Goal: Task Accomplishment & Management: Use online tool/utility

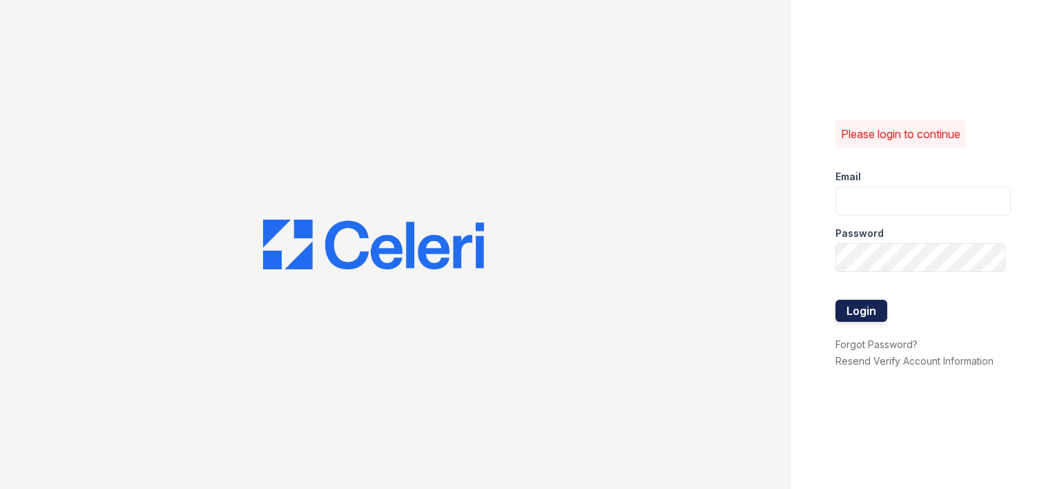
type input "arrivebrentwood@trinity-pm.com"
click at [862, 306] on button "Login" at bounding box center [861, 311] width 52 height 22
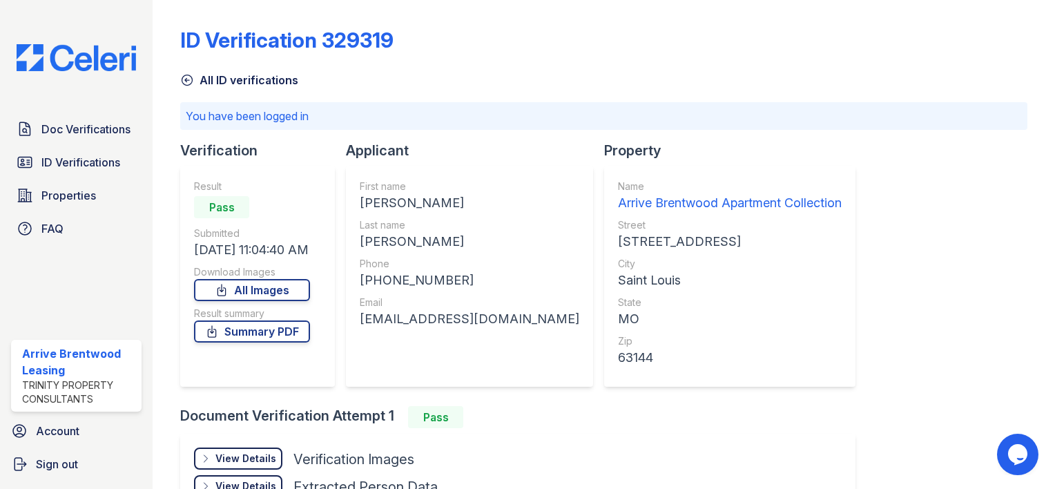
drag, startPoint x: 55, startPoint y: 164, endPoint x: 229, endPoint y: 124, distance: 178.5
click at [55, 164] on span "ID Verifications" at bounding box center [80, 162] width 79 height 17
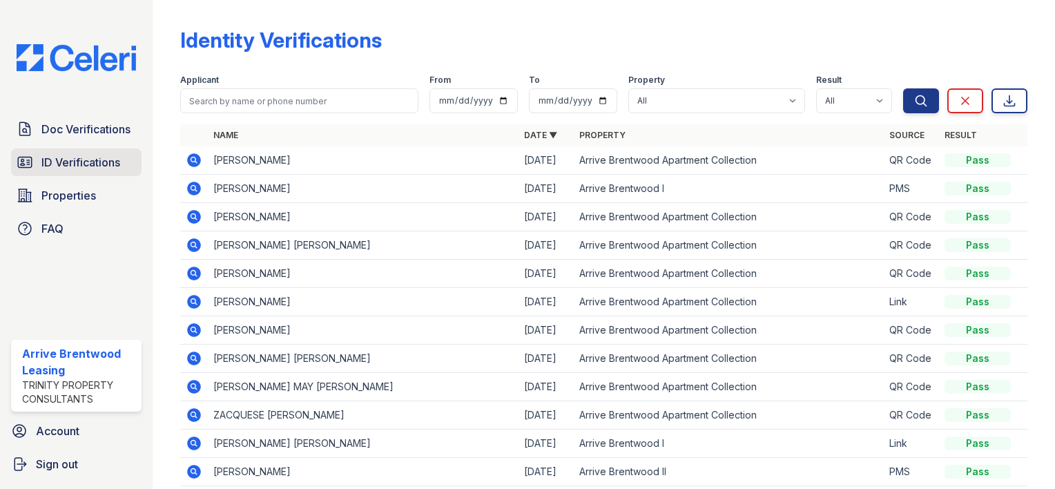
click at [87, 162] on span "ID Verifications" at bounding box center [80, 162] width 79 height 17
click at [113, 157] on span "ID Verifications" at bounding box center [80, 162] width 79 height 17
click at [193, 243] on icon at bounding box center [192, 243] width 3 height 3
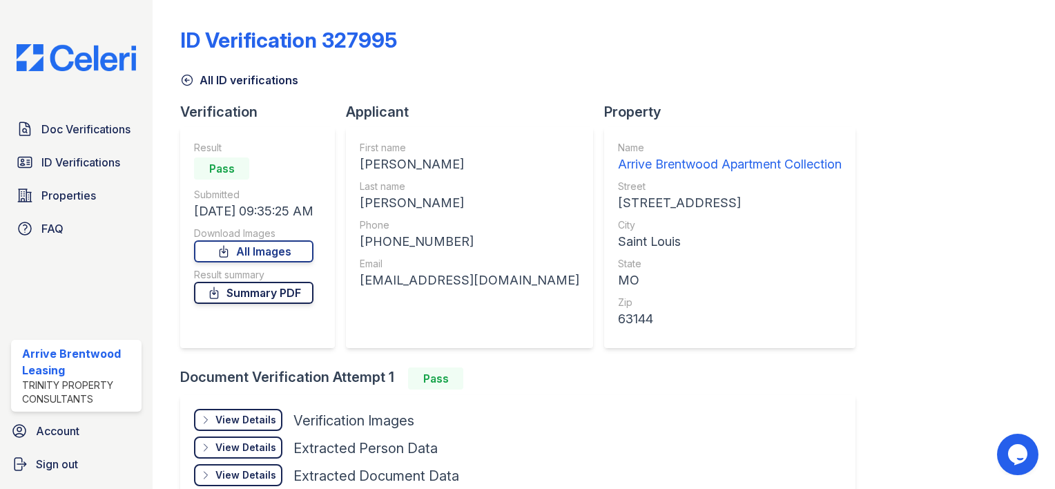
click at [259, 291] on link "Summary PDF" at bounding box center [253, 293] width 119 height 22
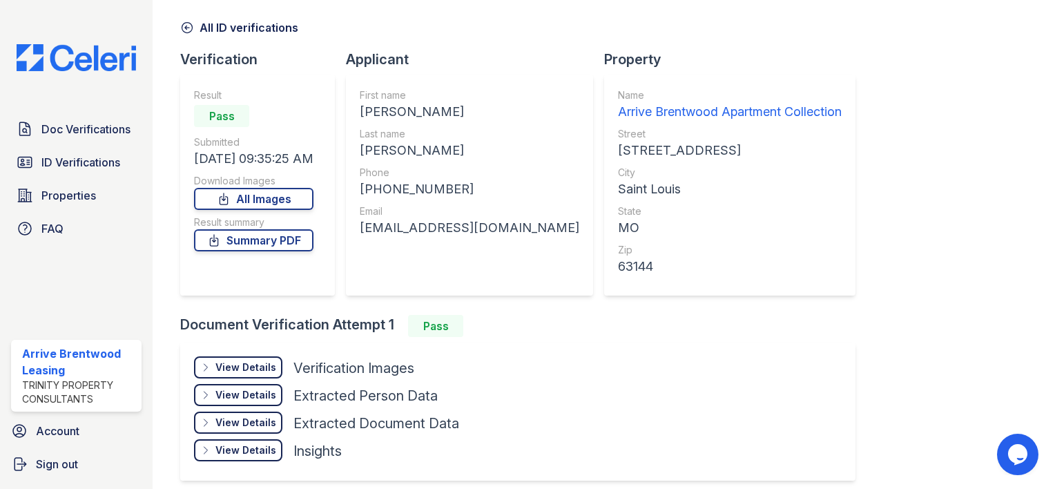
scroll to position [108, 0]
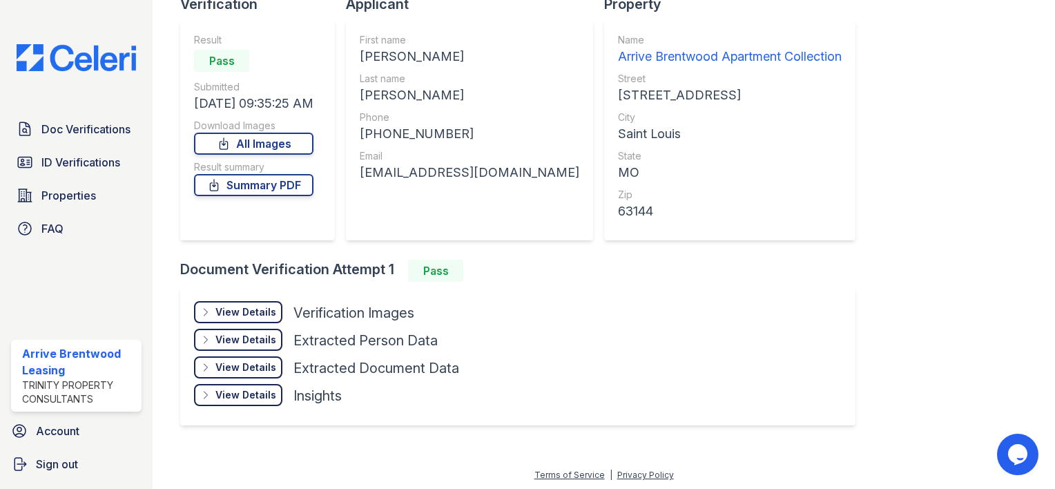
click at [239, 315] on div "View Details" at bounding box center [245, 312] width 61 height 14
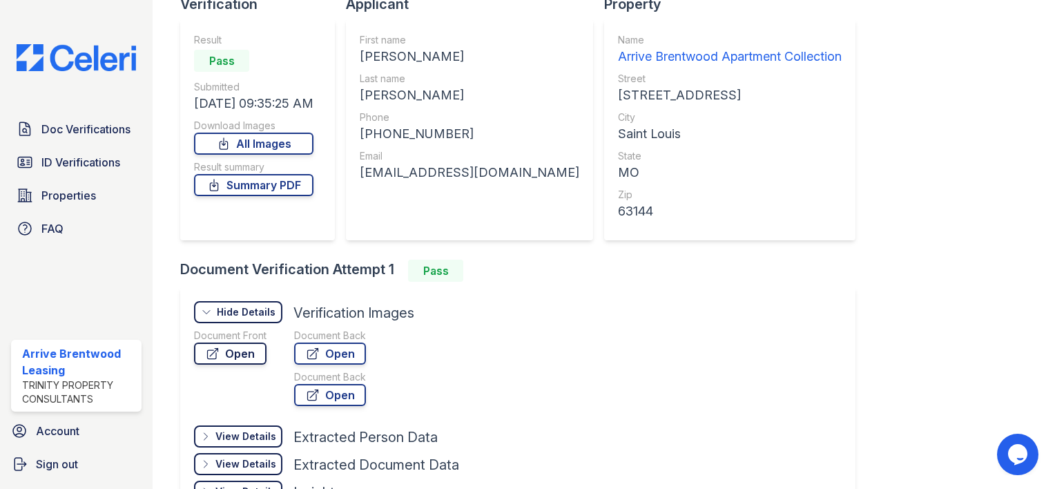
click at [248, 351] on link "Open" at bounding box center [230, 353] width 72 height 22
click at [63, 160] on span "ID Verifications" at bounding box center [80, 162] width 79 height 17
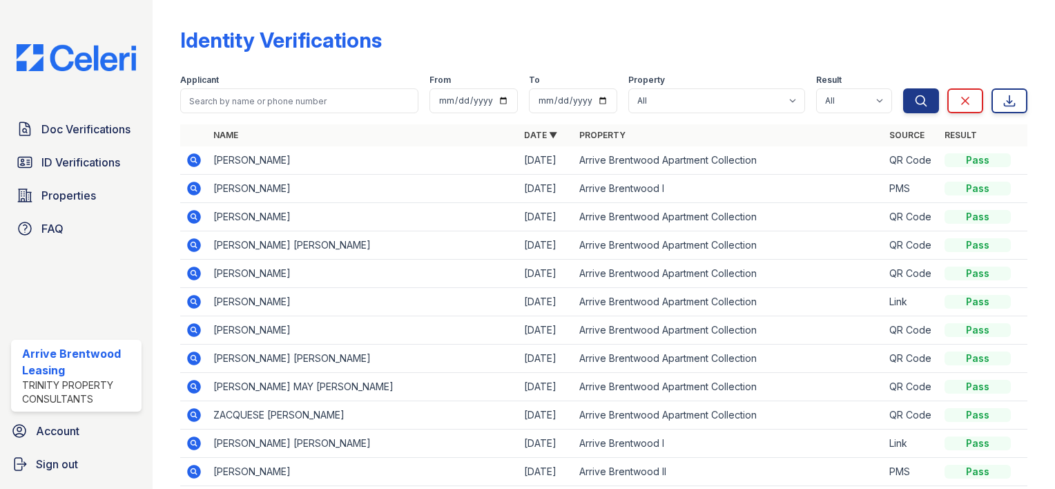
click at [191, 275] on icon at bounding box center [194, 273] width 14 height 14
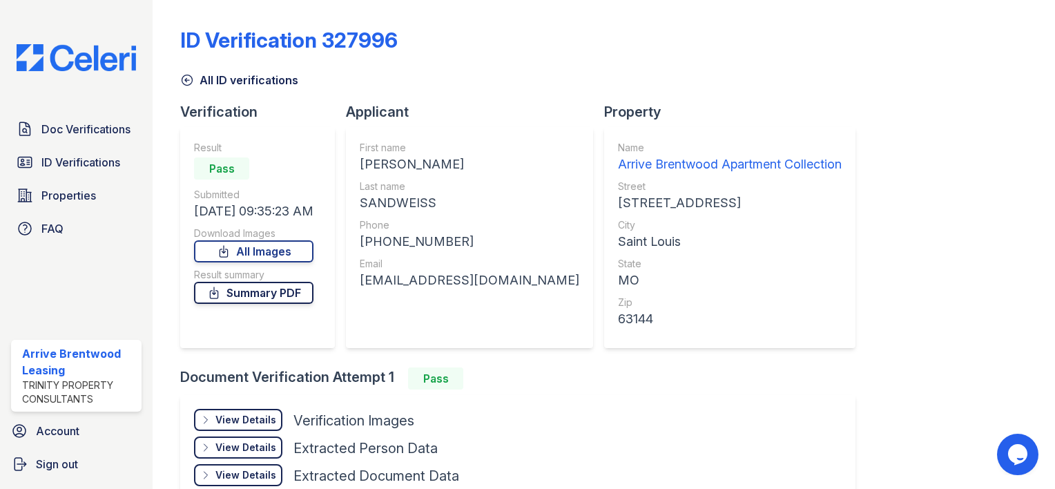
click at [281, 290] on link "Summary PDF" at bounding box center [253, 293] width 119 height 22
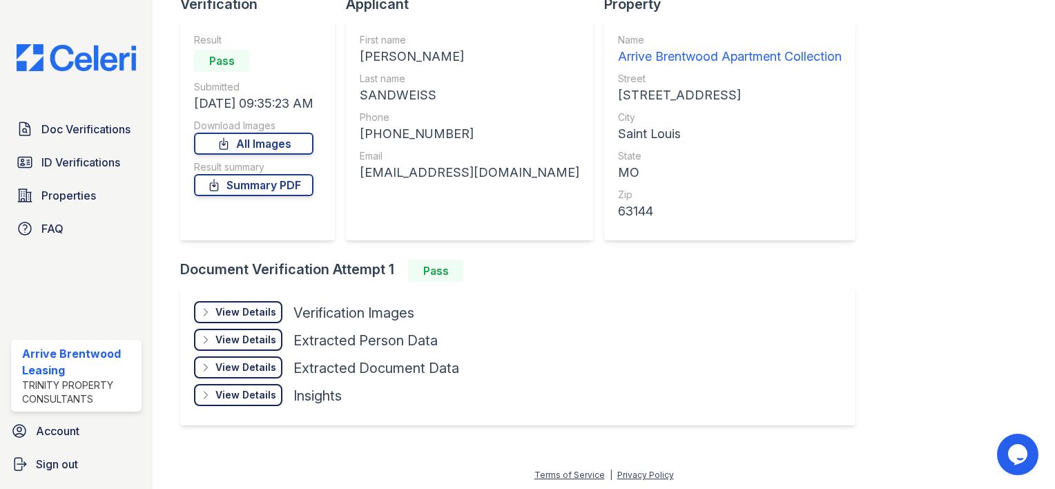
scroll to position [108, 0]
click at [211, 312] on icon at bounding box center [205, 311] width 11 height 11
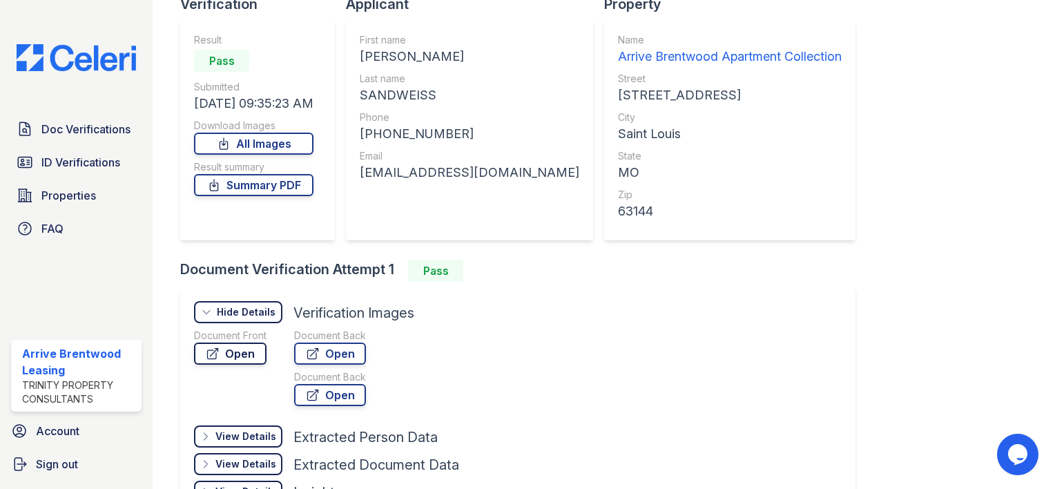
click at [246, 353] on link "Open" at bounding box center [230, 353] width 72 height 22
click at [410, 232] on div "First name JACOB ISAAC Last name SANDWEISS Phone +13147042740 Email sandweissj@…" at bounding box center [469, 129] width 247 height 221
click at [96, 128] on span "Doc Verifications" at bounding box center [85, 129] width 89 height 17
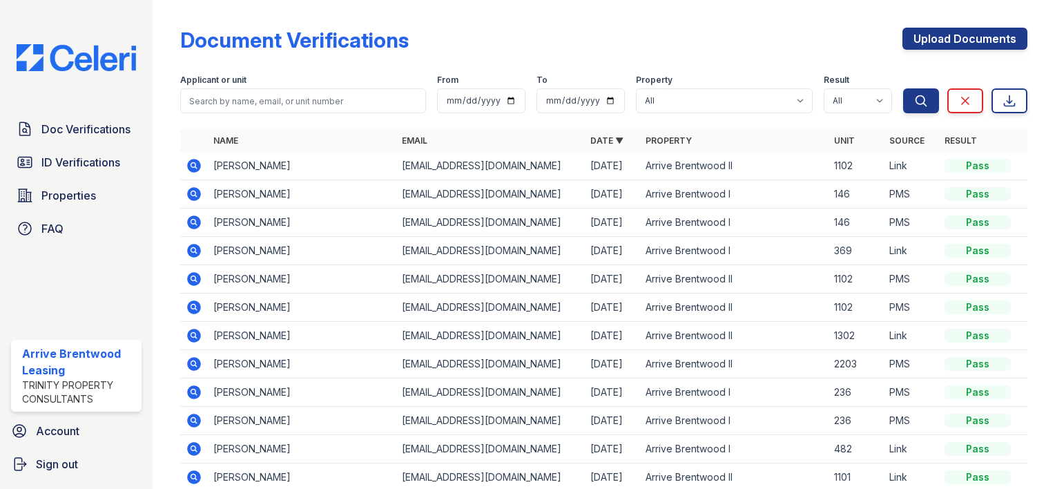
click at [194, 196] on icon at bounding box center [194, 194] width 14 height 14
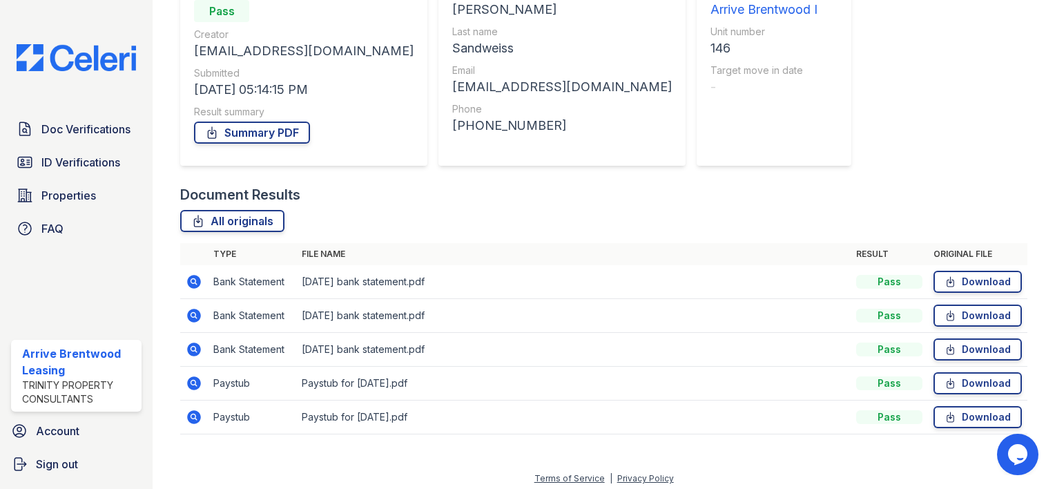
scroll to position [160, 0]
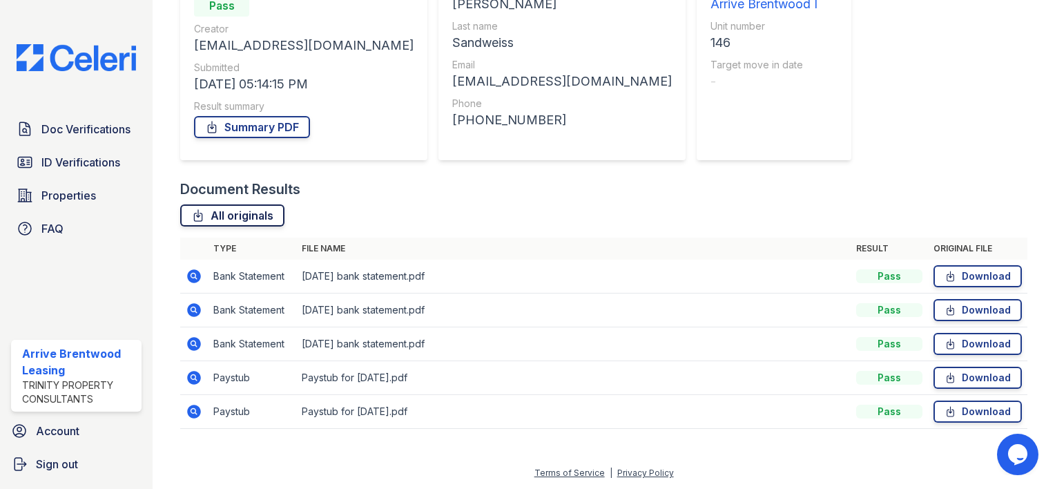
click at [249, 220] on link "All originals" at bounding box center [232, 215] width 104 height 22
click at [91, 132] on span "Doc Verifications" at bounding box center [85, 129] width 89 height 17
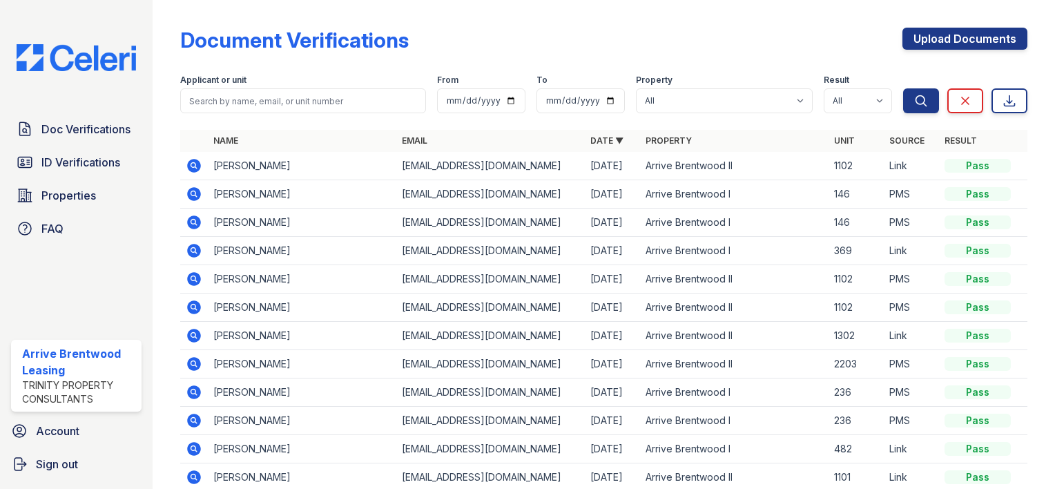
click at [196, 224] on icon at bounding box center [194, 222] width 17 height 17
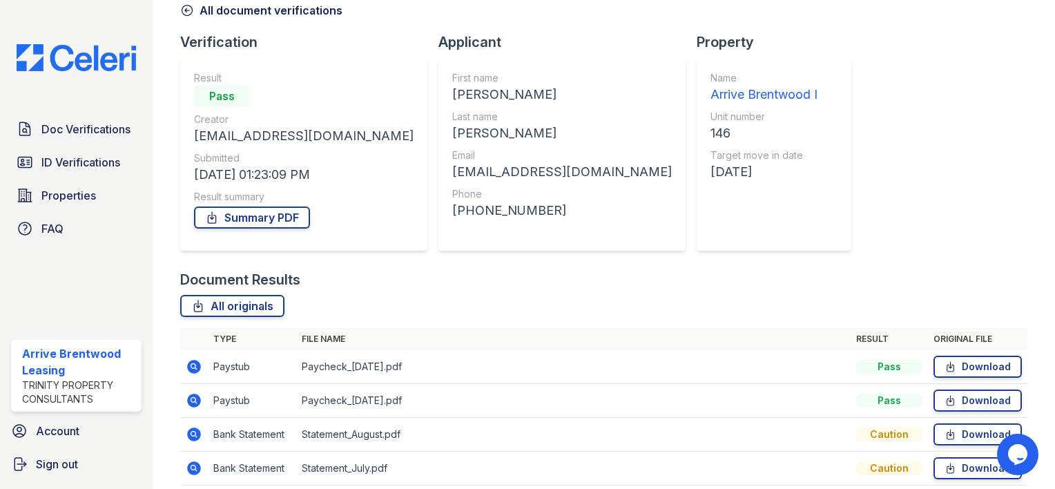
scroll to position [160, 0]
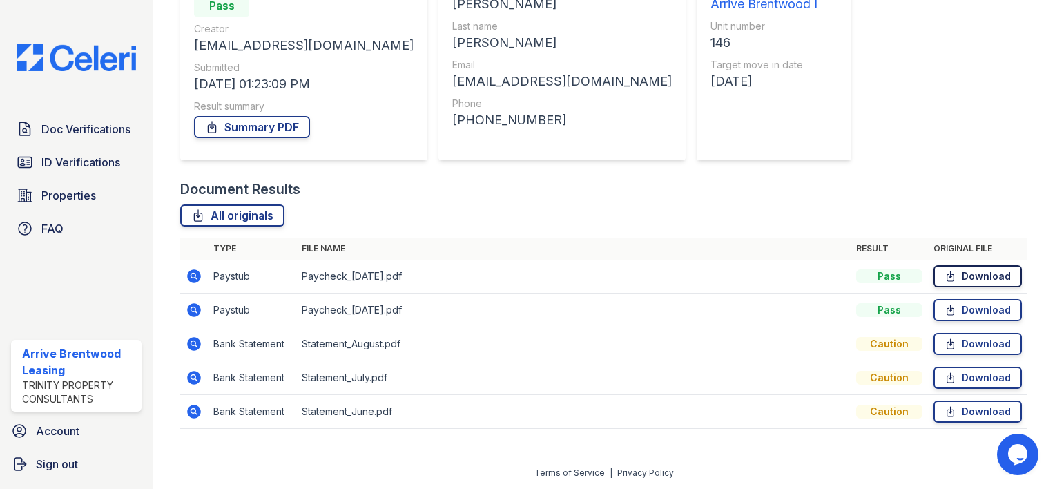
click at [972, 275] on link "Download" at bounding box center [977, 276] width 88 height 22
click at [966, 306] on link "Download" at bounding box center [977, 310] width 88 height 22
